Goal: Task Accomplishment & Management: Manage account settings

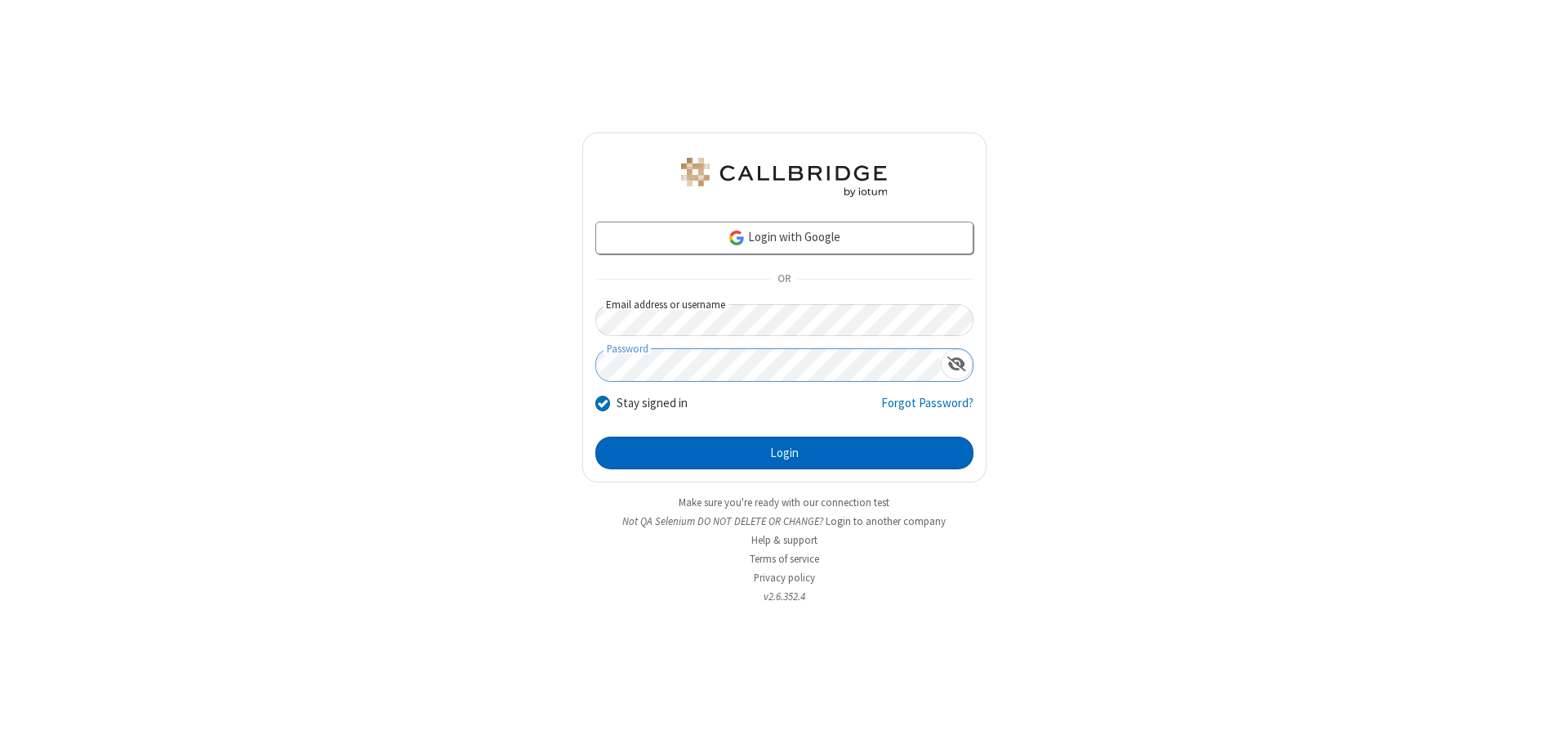
click at [784, 452] on button "Login" at bounding box center [784, 452] width 378 height 33
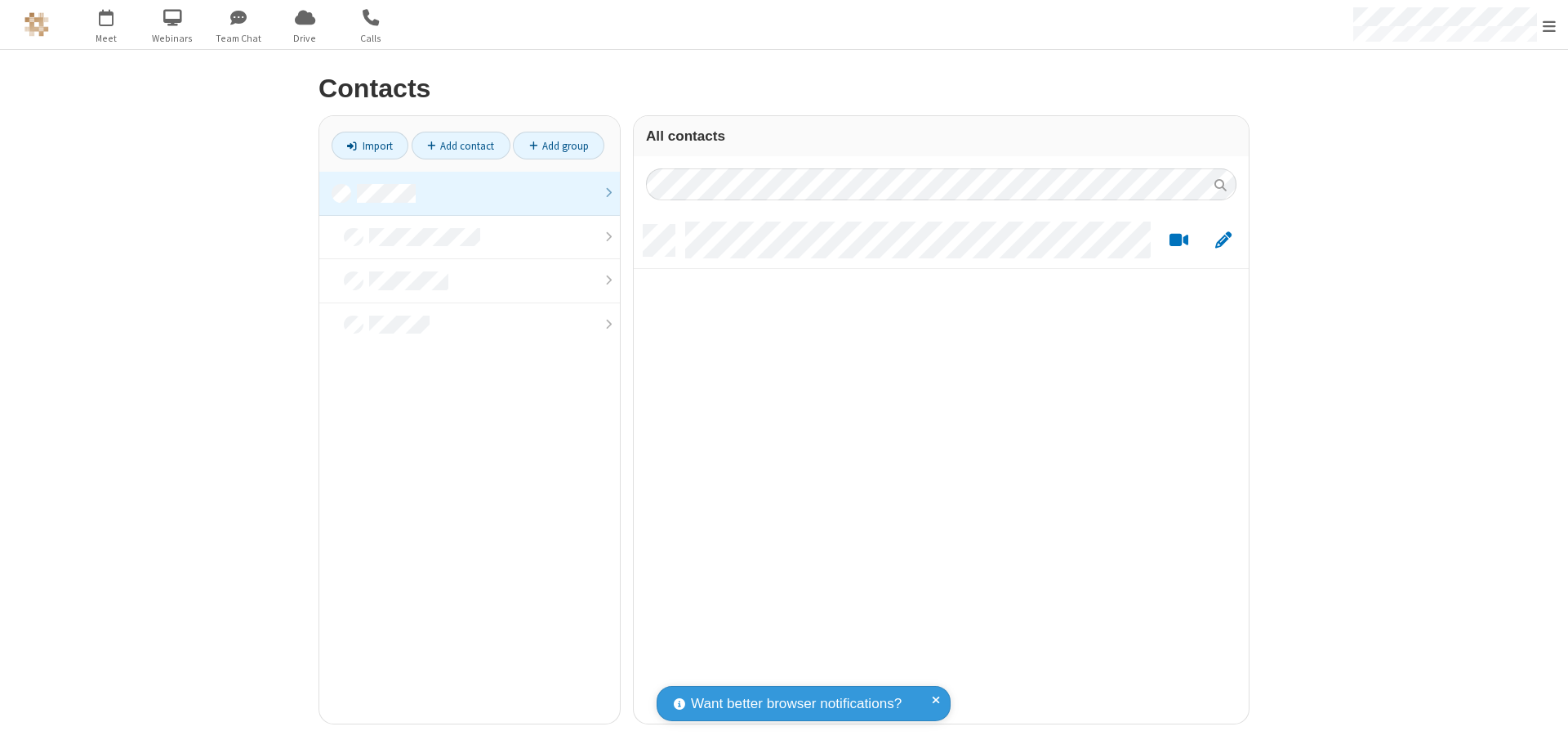
click at [470, 193] on link at bounding box center [469, 193] width 300 height 44
click at [1223, 239] on span "Edit" at bounding box center [1223, 240] width 17 height 21
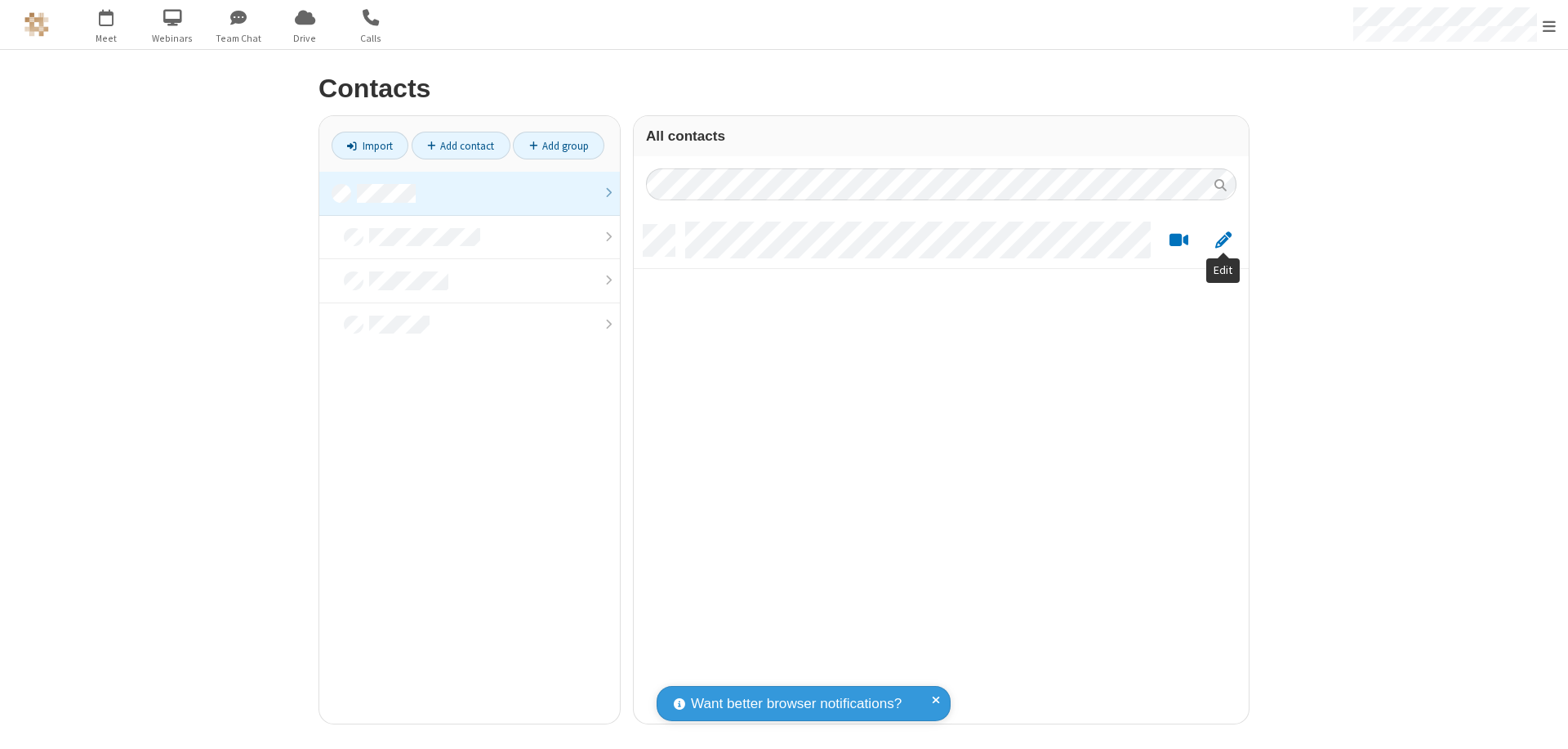
click at [470, 193] on link at bounding box center [469, 193] width 300 height 44
